Goal: Information Seeking & Learning: Find specific fact

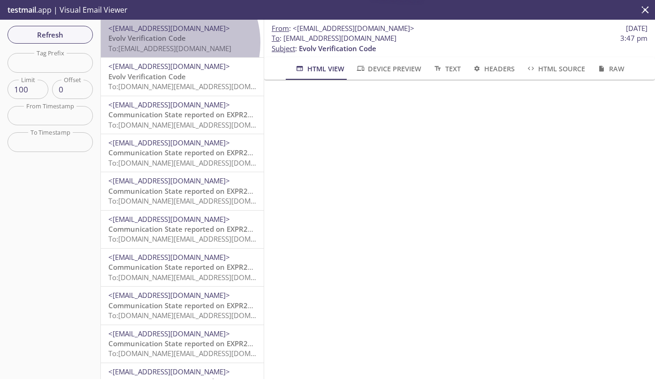
click at [171, 43] on span "Evolv Verification Code" at bounding box center [146, 37] width 77 height 9
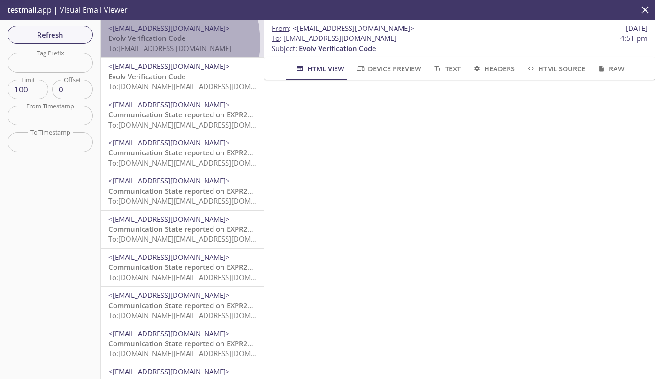
click at [171, 43] on span "Evolv Verification Code" at bounding box center [146, 37] width 77 height 9
